Goal: Navigation & Orientation: Understand site structure

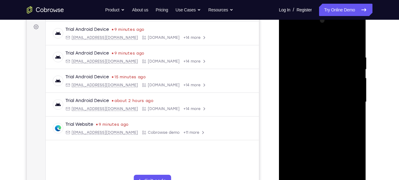
scroll to position [110, 0]
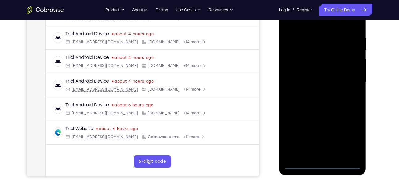
click at [324, 164] on div at bounding box center [323, 82] width 78 height 173
click at [345, 138] on div at bounding box center [323, 82] width 78 height 173
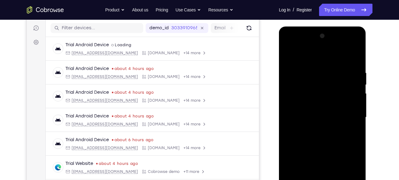
scroll to position [75, 0]
click at [304, 46] on div at bounding box center [323, 117] width 78 height 173
click at [297, 99] on div at bounding box center [323, 117] width 78 height 173
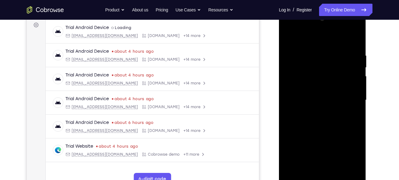
scroll to position [94, 0]
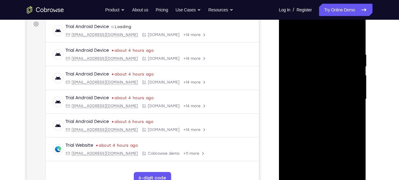
click at [322, 100] on div at bounding box center [323, 99] width 78 height 173
click at [317, 94] on div at bounding box center [323, 99] width 78 height 173
click at [320, 106] on div at bounding box center [323, 99] width 78 height 173
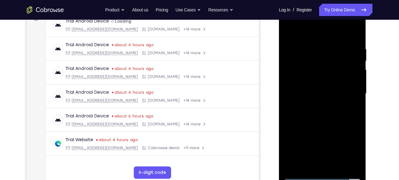
scroll to position [100, 0]
click at [317, 167] on div at bounding box center [323, 93] width 78 height 173
click at [327, 76] on div at bounding box center [323, 93] width 78 height 173
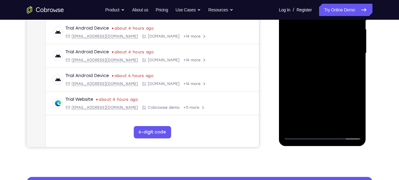
scroll to position [110, 0]
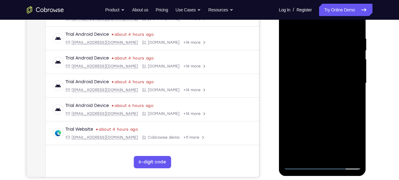
click at [323, 65] on div at bounding box center [323, 83] width 78 height 173
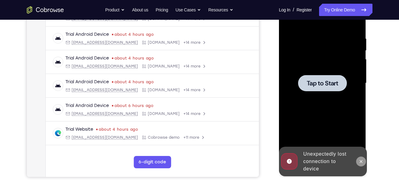
click at [363, 163] on icon at bounding box center [361, 161] width 5 height 5
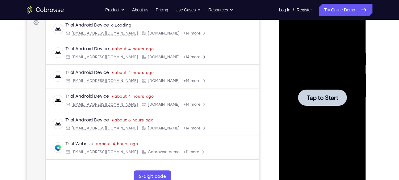
scroll to position [95, 0]
click at [331, 81] on div at bounding box center [323, 98] width 78 height 173
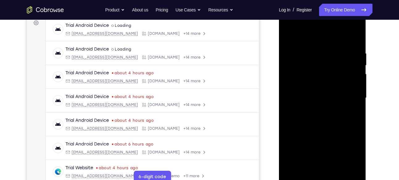
scroll to position [110, 0]
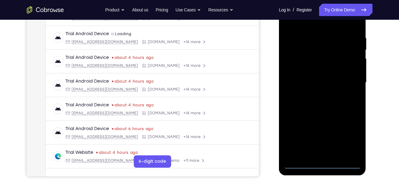
click at [320, 165] on div at bounding box center [323, 82] width 78 height 173
click at [350, 138] on div at bounding box center [323, 82] width 78 height 173
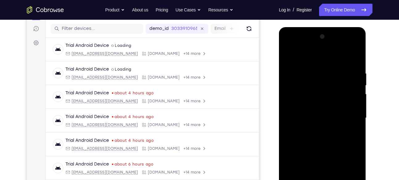
scroll to position [75, 0]
click at [289, 45] on div at bounding box center [323, 118] width 78 height 173
click at [296, 99] on div at bounding box center [323, 118] width 78 height 173
click at [309, 110] on div at bounding box center [323, 118] width 78 height 173
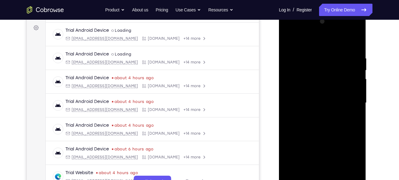
scroll to position [92, 0]
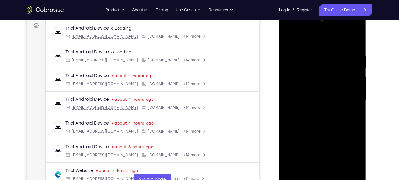
click at [307, 88] on div at bounding box center [323, 101] width 78 height 173
click at [319, 104] on div at bounding box center [323, 101] width 78 height 173
click at [311, 97] on div at bounding box center [323, 101] width 78 height 173
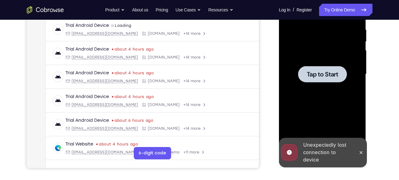
scroll to position [119, 0]
